Goal: Task Accomplishment & Management: Use online tool/utility

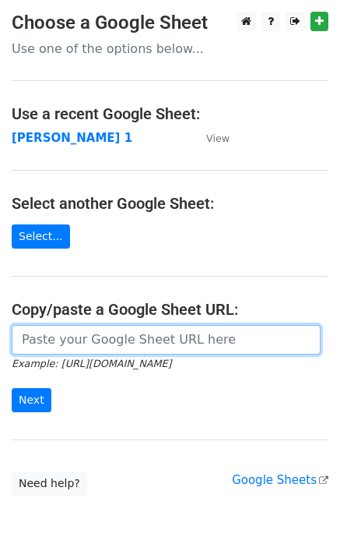
drag, startPoint x: 46, startPoint y: 360, endPoint x: 75, endPoint y: 347, distance: 31.4
click at [75, 348] on input "url" at bounding box center [166, 340] width 309 height 30
type input "https://docs.google.com/spreadsheets/d/1laFuCRc_gf7_XeBsXZvznQFuTKtWG6_jmo9dt9r…"
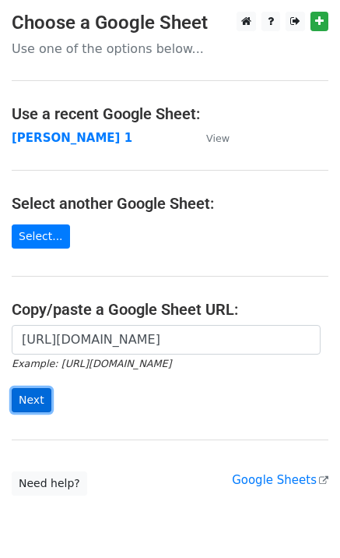
click at [36, 396] on input "Next" at bounding box center [32, 400] width 40 height 24
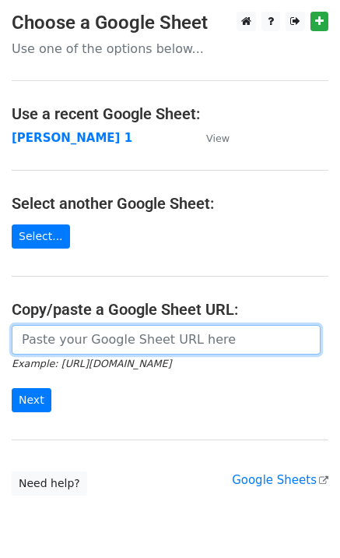
drag, startPoint x: 100, startPoint y: 347, endPoint x: 97, endPoint y: 336, distance: 11.2
click at [99, 346] on input "url" at bounding box center [166, 340] width 309 height 30
type input "https://docs.google.com/spreadsheets/d/1laFuCRc_gf7_XeBsXZvznQFuTKtWG6_jmo9dt9r…"
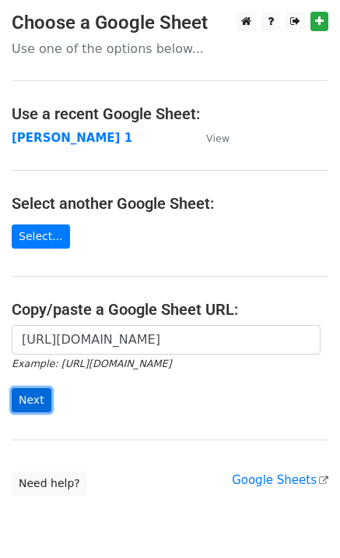
click at [34, 398] on input "Next" at bounding box center [32, 400] width 40 height 24
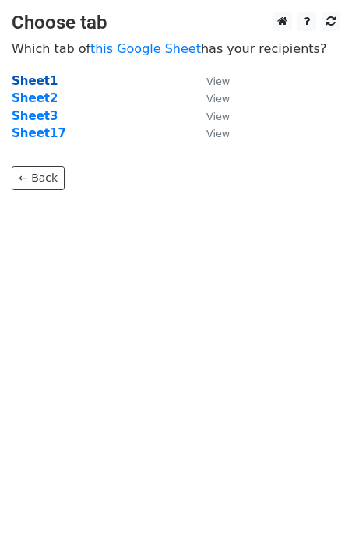
click at [38, 80] on strong "Sheet1" at bounding box center [35, 81] width 46 height 14
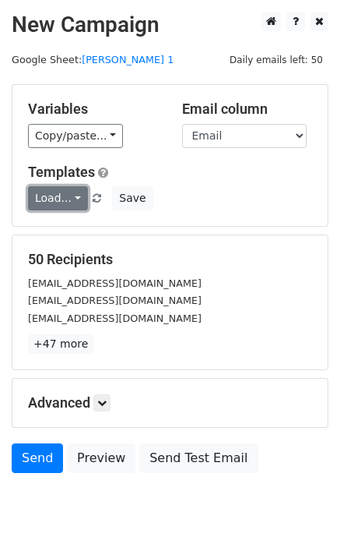
click at [50, 203] on link "Load..." at bounding box center [58, 198] width 60 height 24
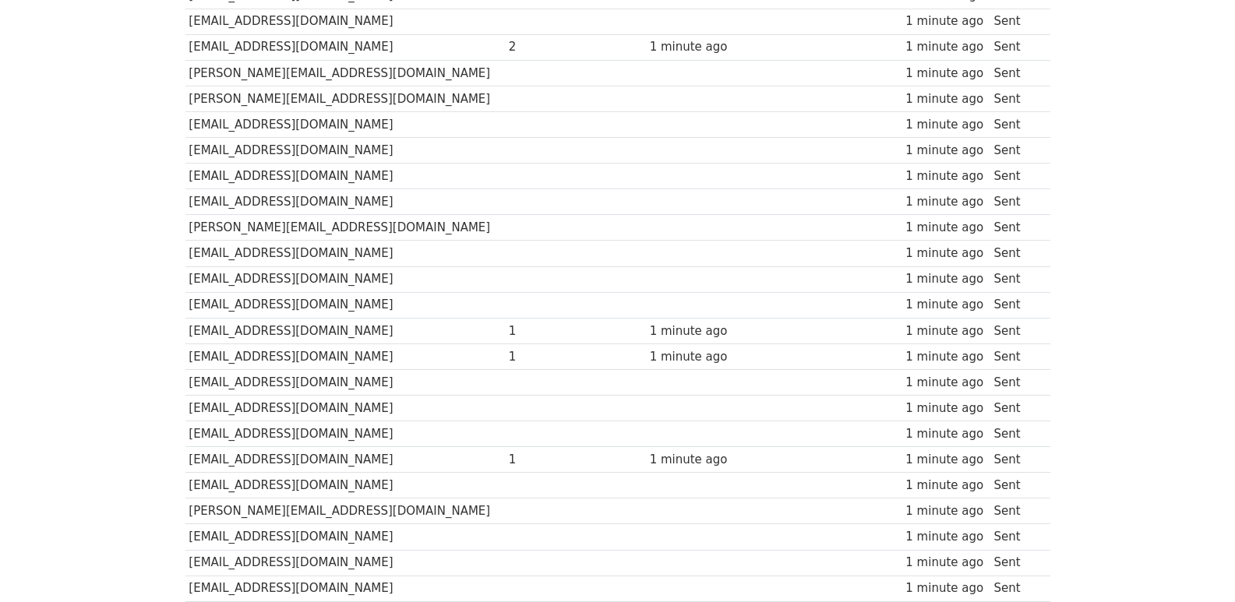
scroll to position [1084, 0]
